Goal: Task Accomplishment & Management: Manage account settings

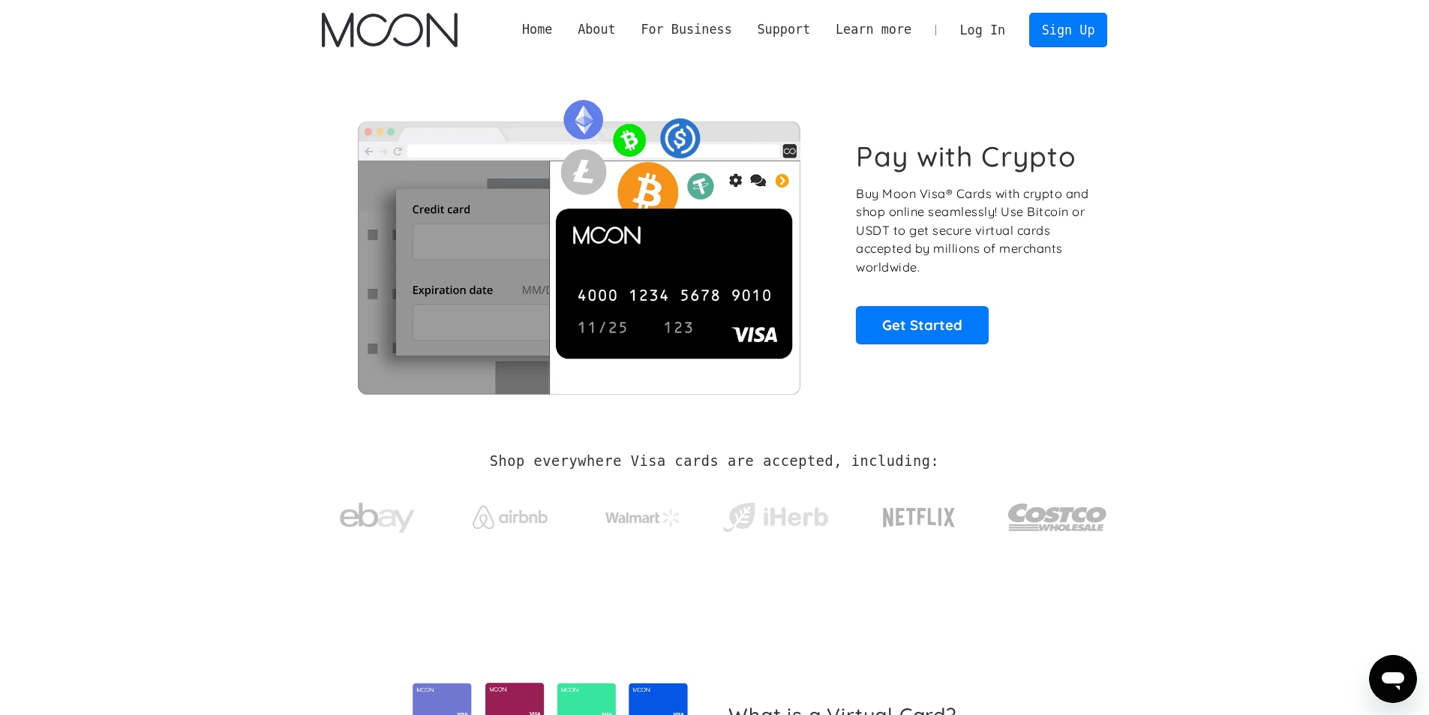
click at [1002, 32] on link "Log In" at bounding box center [983, 30] width 71 height 33
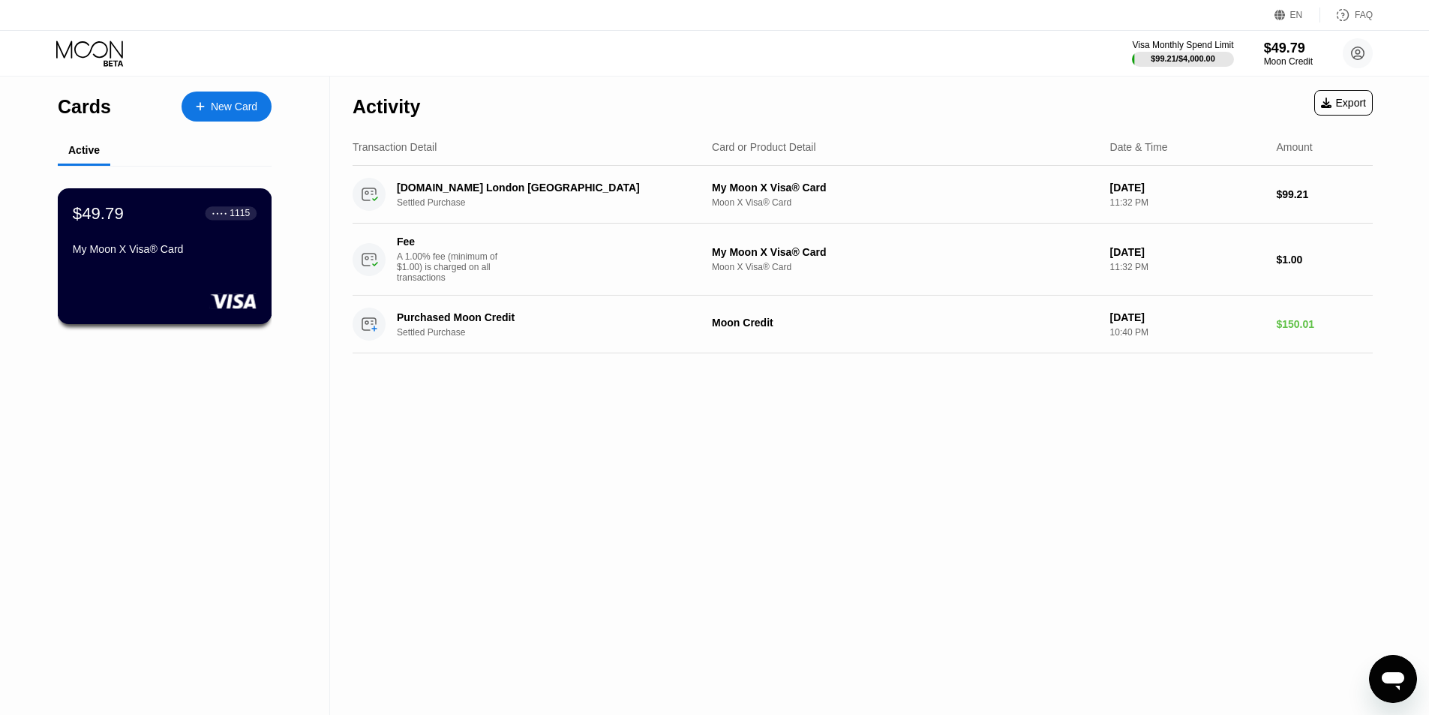
click at [214, 242] on div "$49.79 ● ● ● ● 1115 My Moon X Visa® Card" at bounding box center [165, 232] width 184 height 58
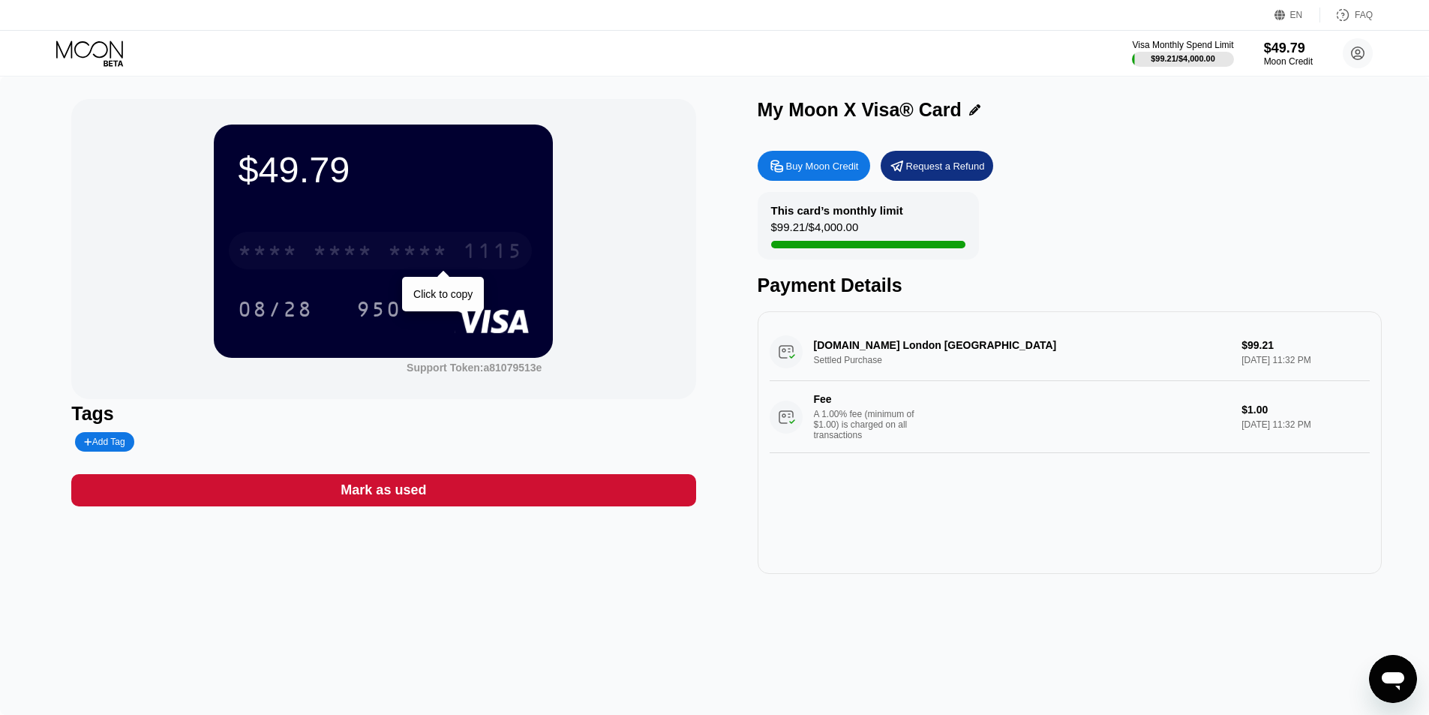
click at [328, 244] on div "* * * *" at bounding box center [343, 253] width 60 height 24
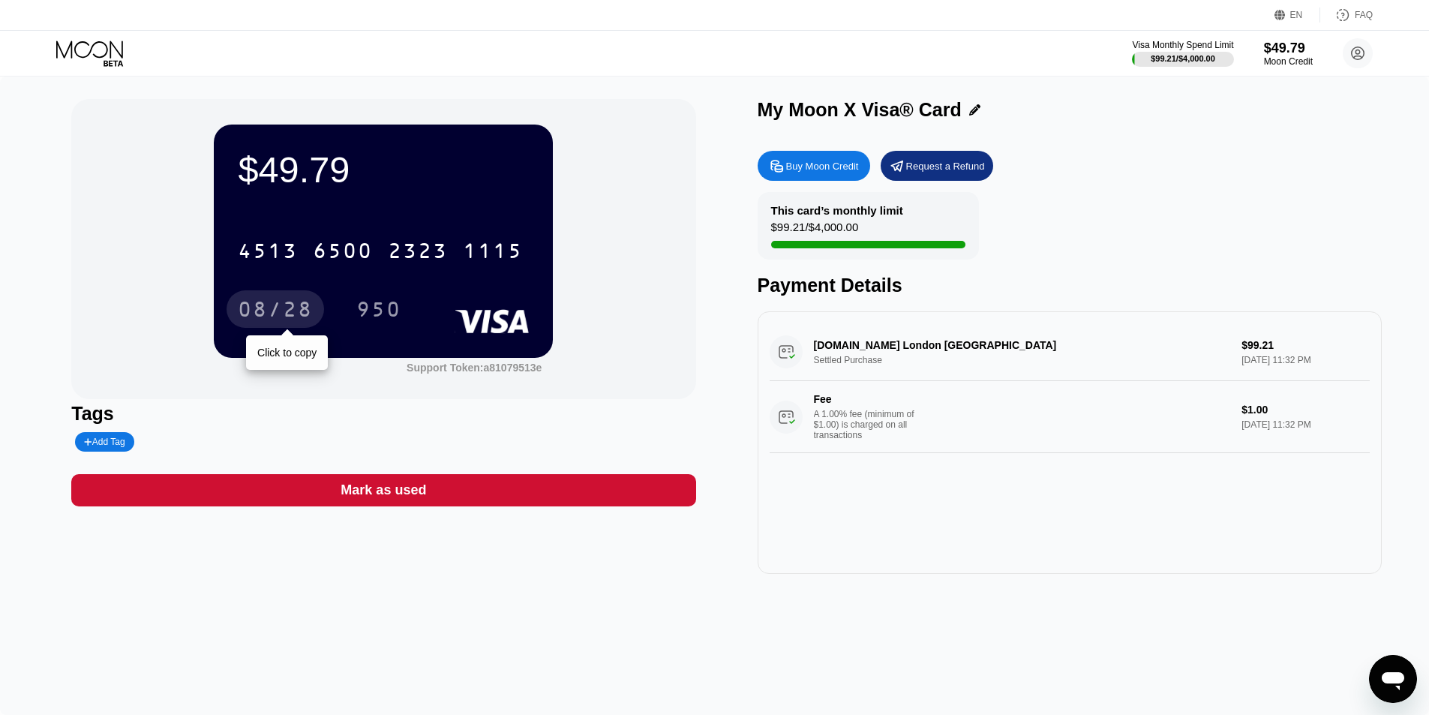
click at [280, 307] on div "08/28" at bounding box center [275, 311] width 75 height 24
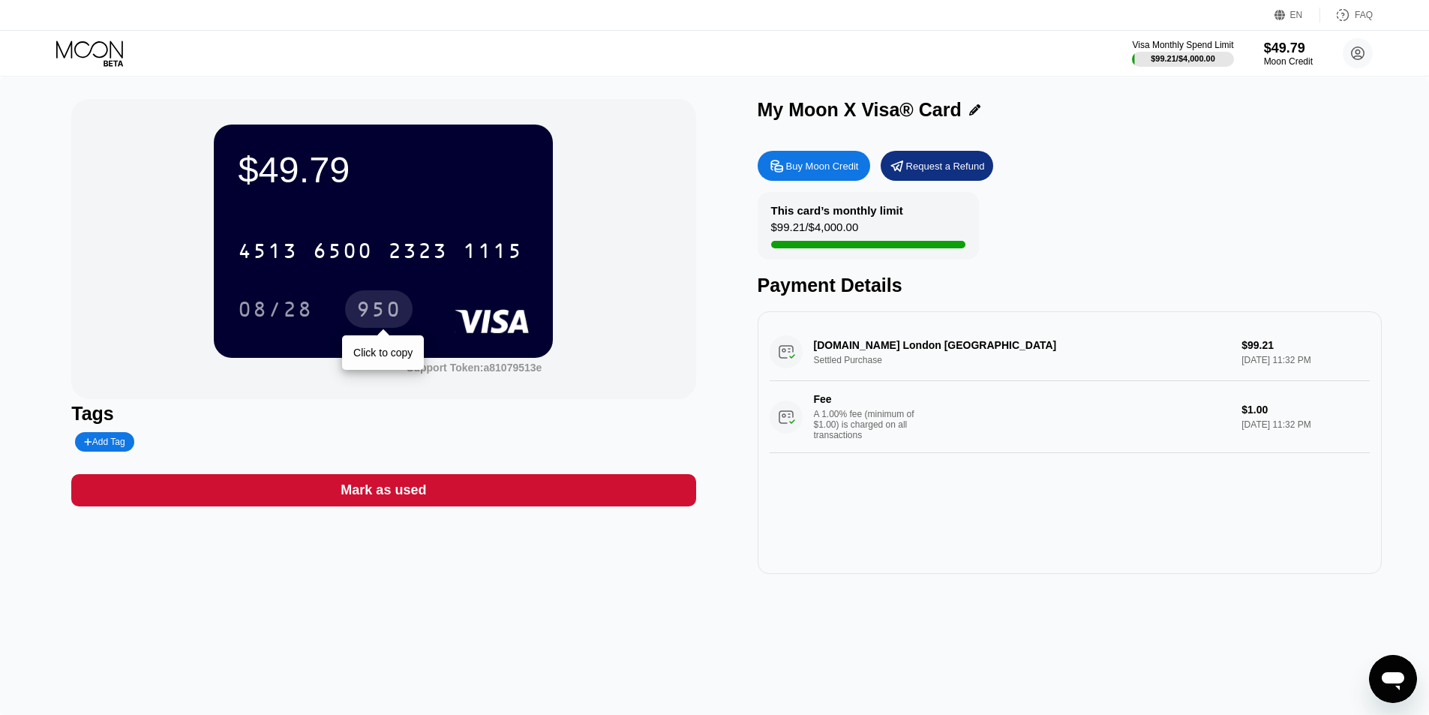
click at [384, 308] on div "950" at bounding box center [378, 311] width 45 height 24
